Goal: Information Seeking & Learning: Learn about a topic

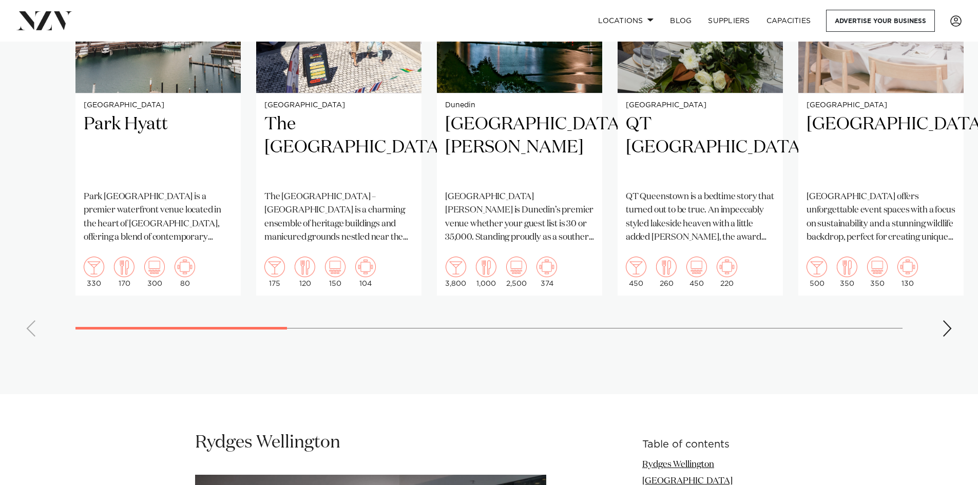
scroll to position [924, 0]
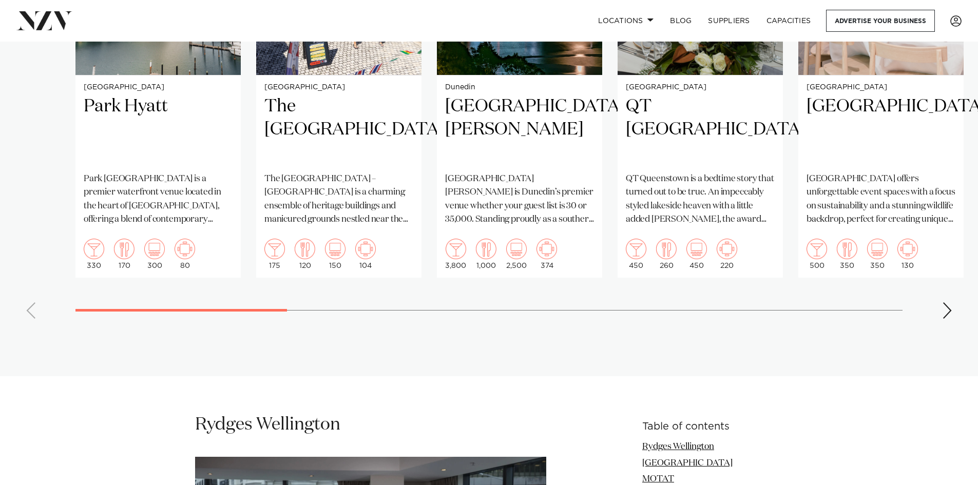
click at [946, 309] on div "Next slide" at bounding box center [947, 310] width 10 height 16
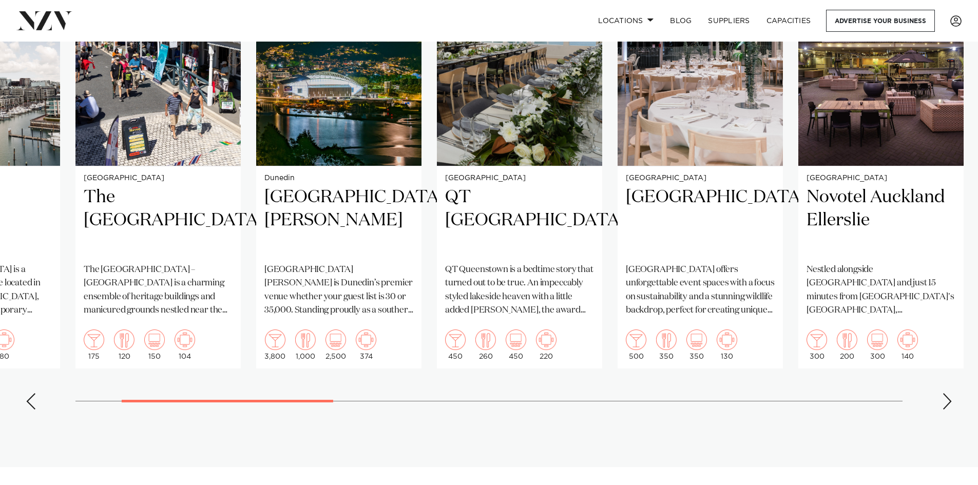
scroll to position [821, 0]
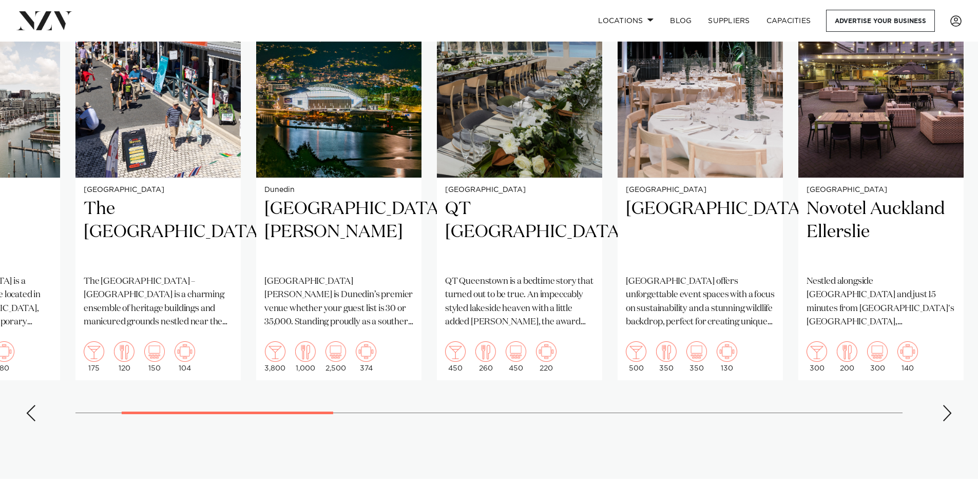
click at [947, 413] on div "Next slide" at bounding box center [947, 413] width 10 height 16
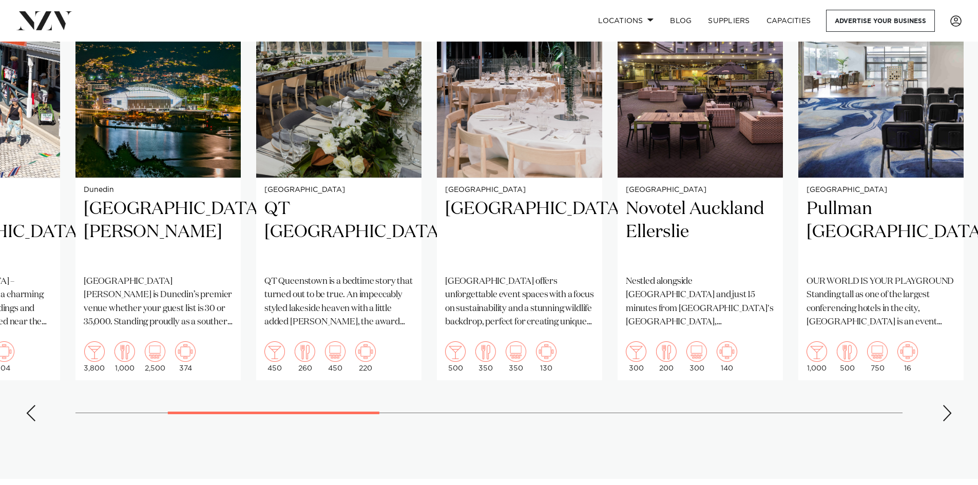
click at [947, 413] on div "Next slide" at bounding box center [947, 413] width 10 height 16
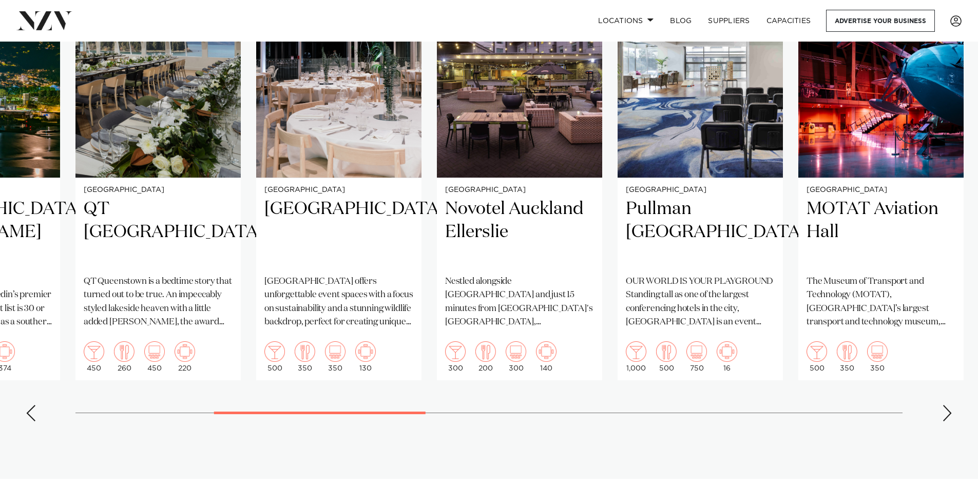
click at [947, 413] on div "Next slide" at bounding box center [947, 413] width 10 height 16
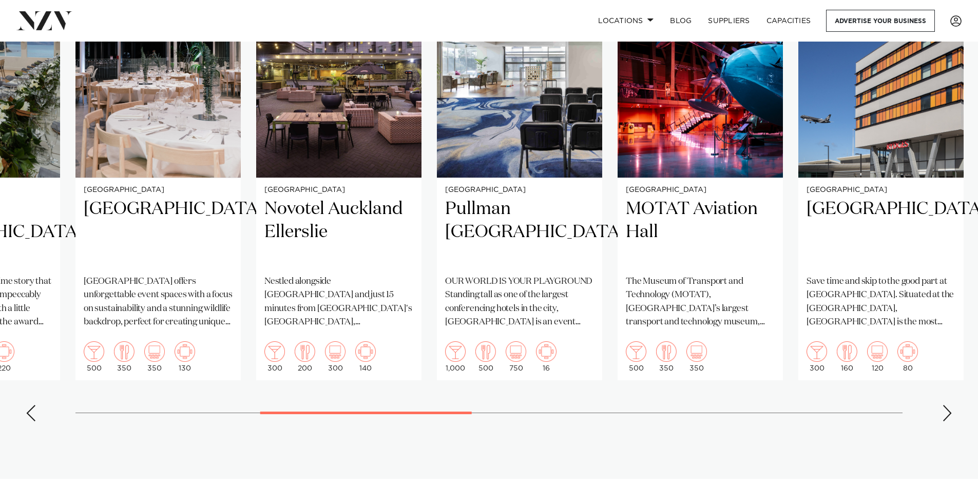
click at [947, 413] on div "Next slide" at bounding box center [947, 413] width 10 height 16
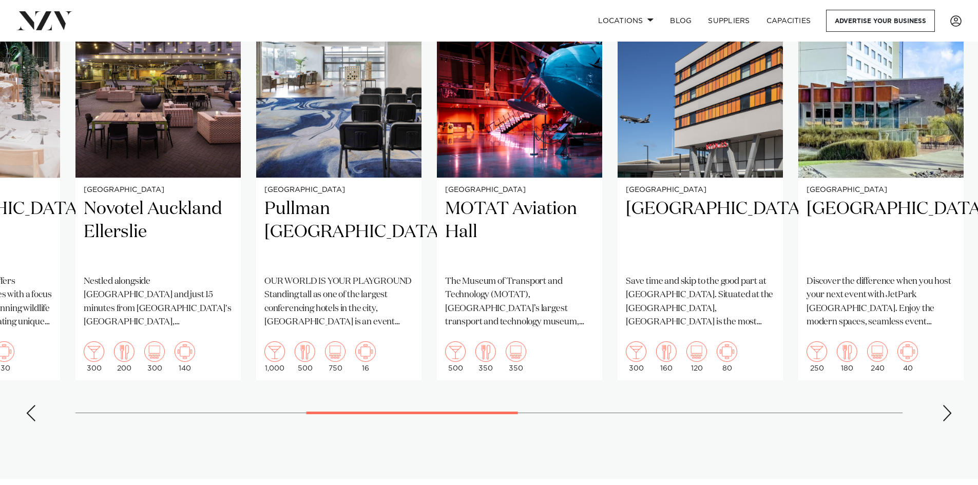
click at [947, 413] on div "Next slide" at bounding box center [947, 413] width 10 height 16
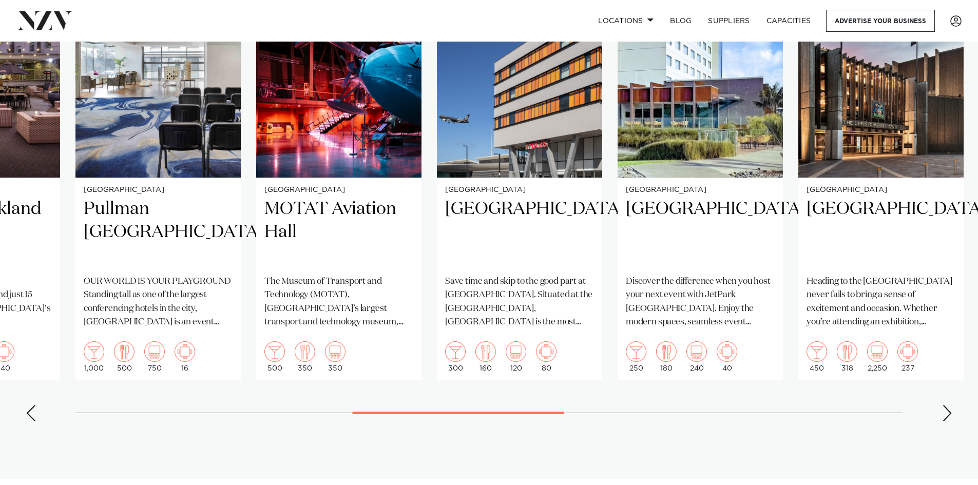
click at [947, 413] on div "Next slide" at bounding box center [947, 413] width 10 height 16
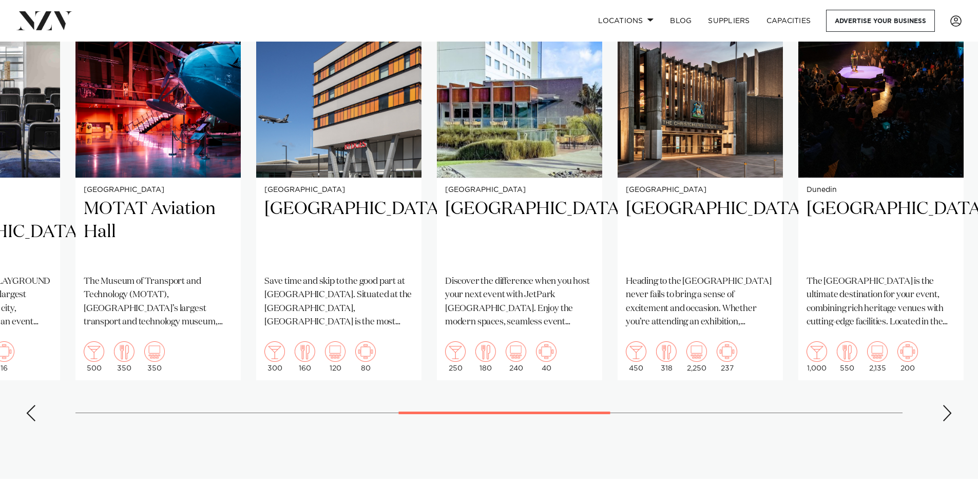
click at [947, 413] on div "Next slide" at bounding box center [947, 413] width 10 height 16
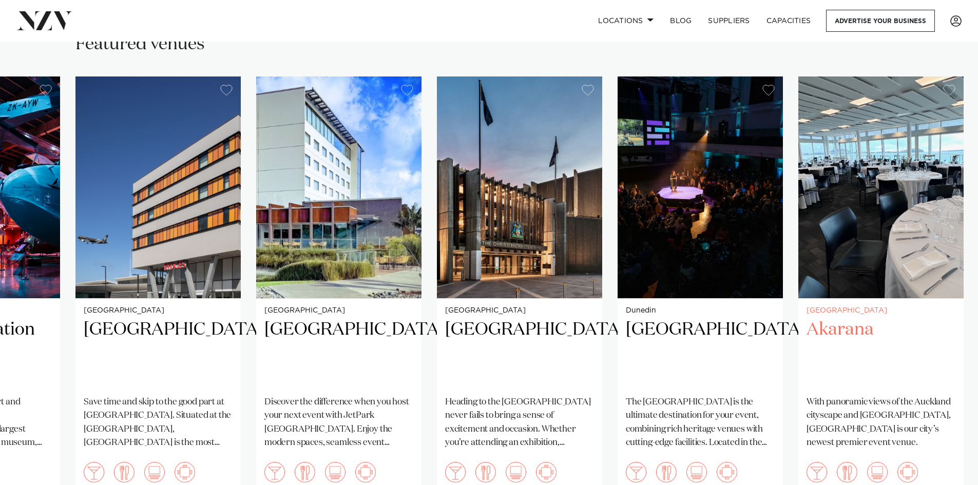
scroll to position [718, 0]
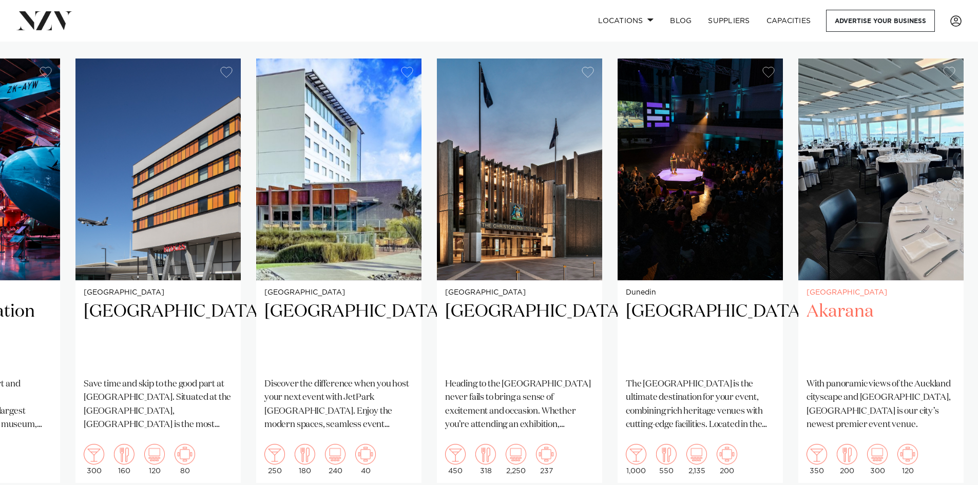
click at [840, 309] on h2 "Akarana" at bounding box center [880, 334] width 149 height 69
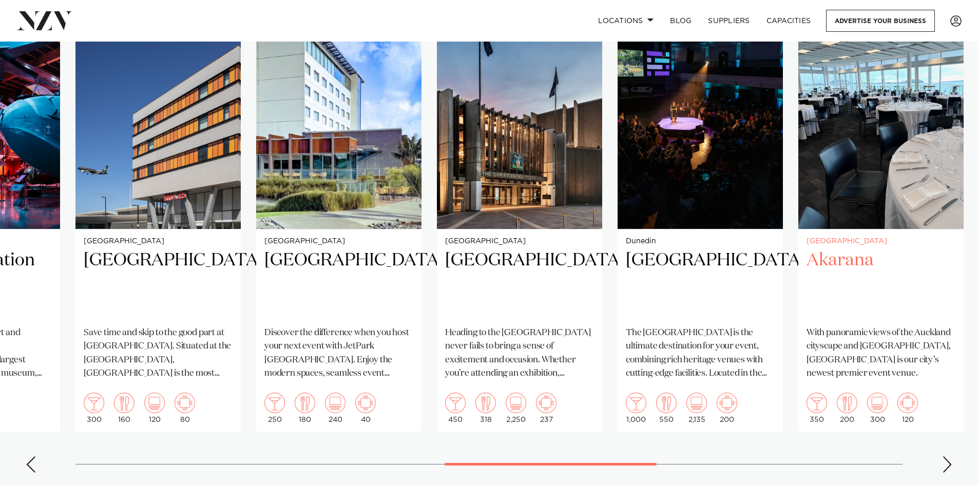
scroll to position [821, 0]
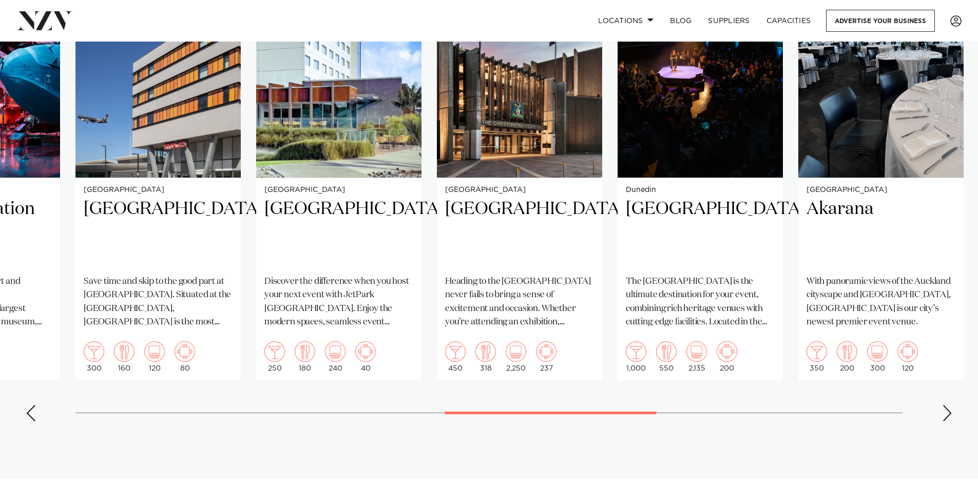
click at [945, 414] on div "Next slide" at bounding box center [947, 413] width 10 height 16
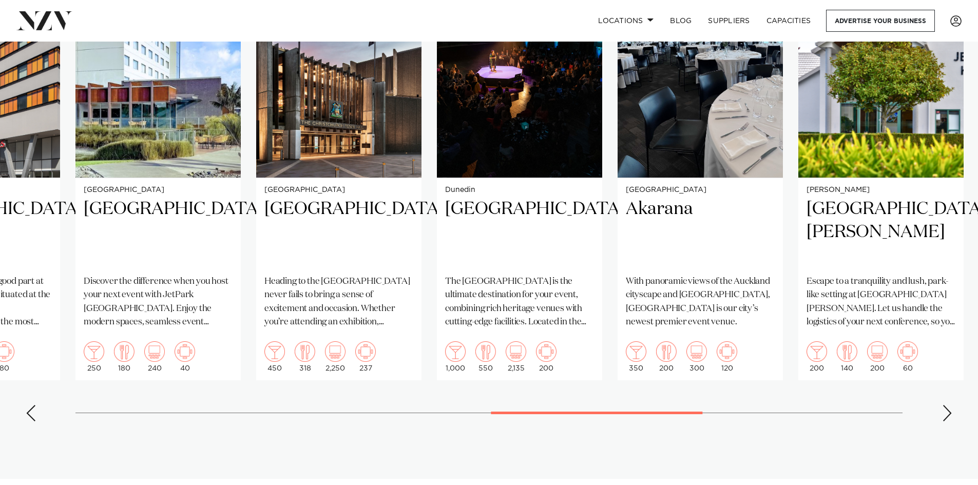
click at [945, 414] on div "Next slide" at bounding box center [947, 413] width 10 height 16
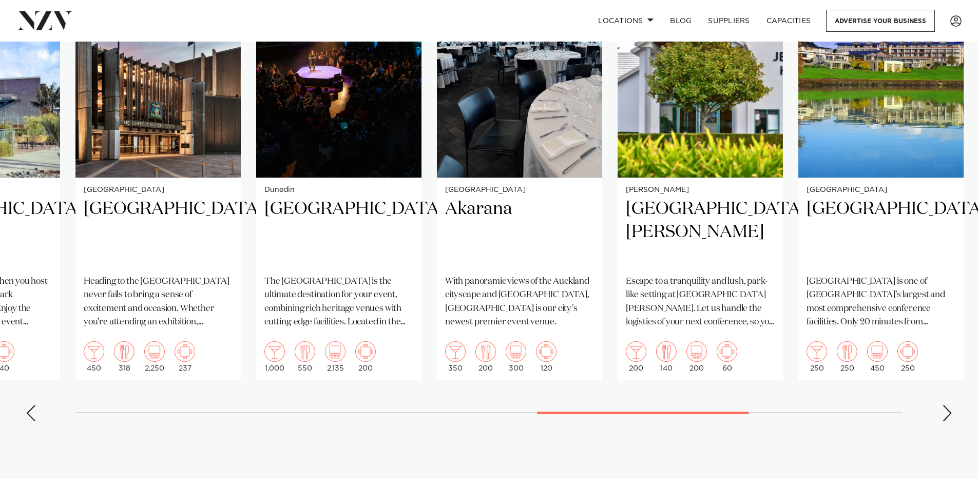
click at [945, 414] on div "Next slide" at bounding box center [947, 413] width 10 height 16
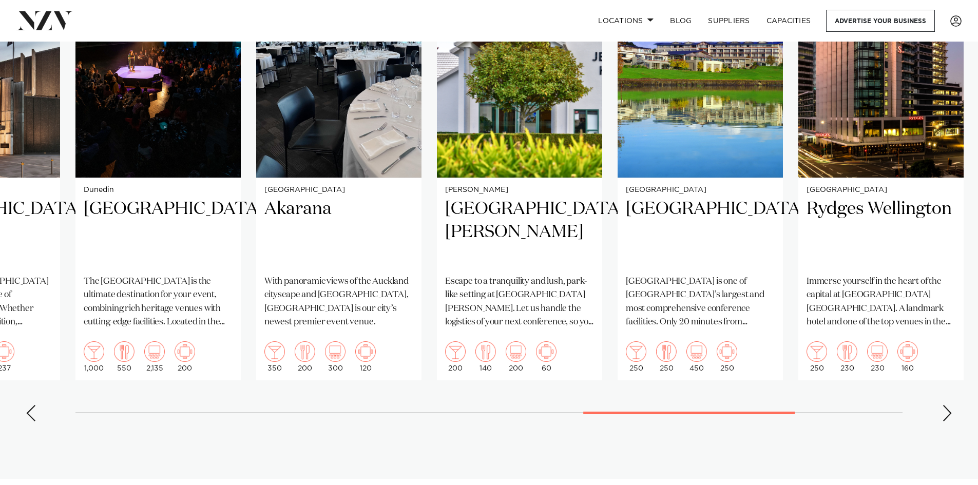
click at [945, 414] on div "Next slide" at bounding box center [947, 413] width 10 height 16
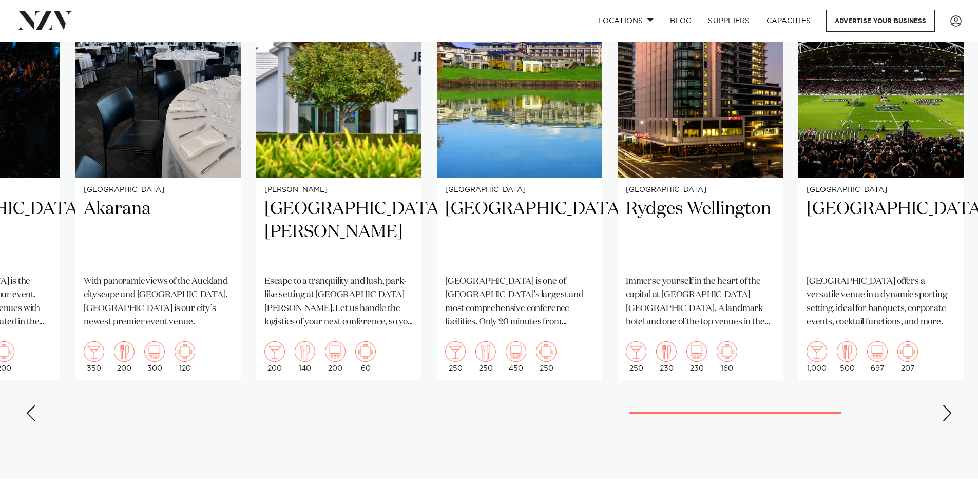
click at [945, 414] on div "Next slide" at bounding box center [947, 413] width 10 height 16
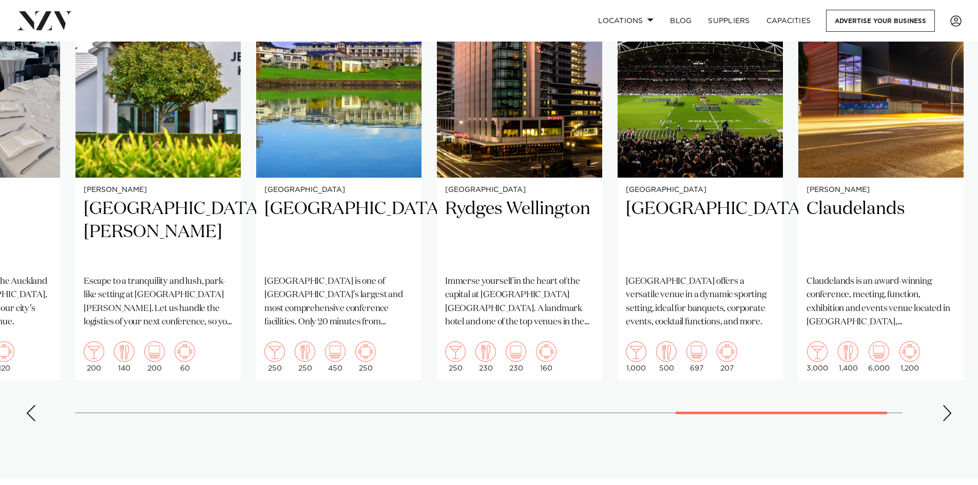
click at [945, 414] on div "Next slide" at bounding box center [947, 413] width 10 height 16
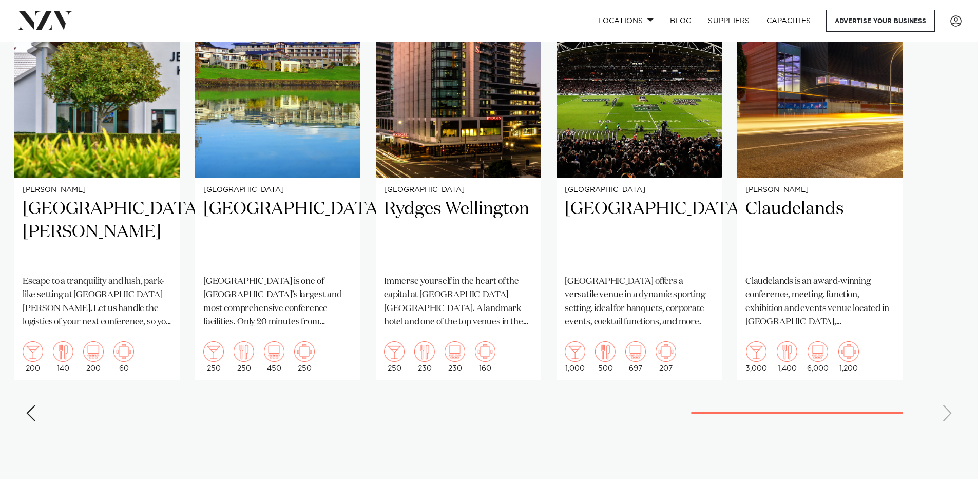
click at [945, 414] on swiper-container "[GEOGRAPHIC_DATA] Hyatt [GEOGRAPHIC_DATA] is a premier waterfront venue located…" at bounding box center [489, 193] width 978 height 474
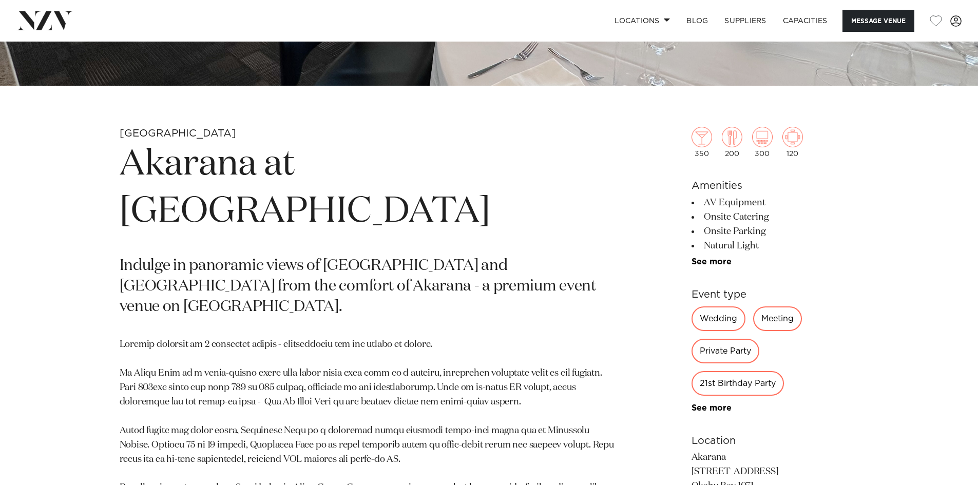
scroll to position [411, 0]
